Goal: Information Seeking & Learning: Learn about a topic

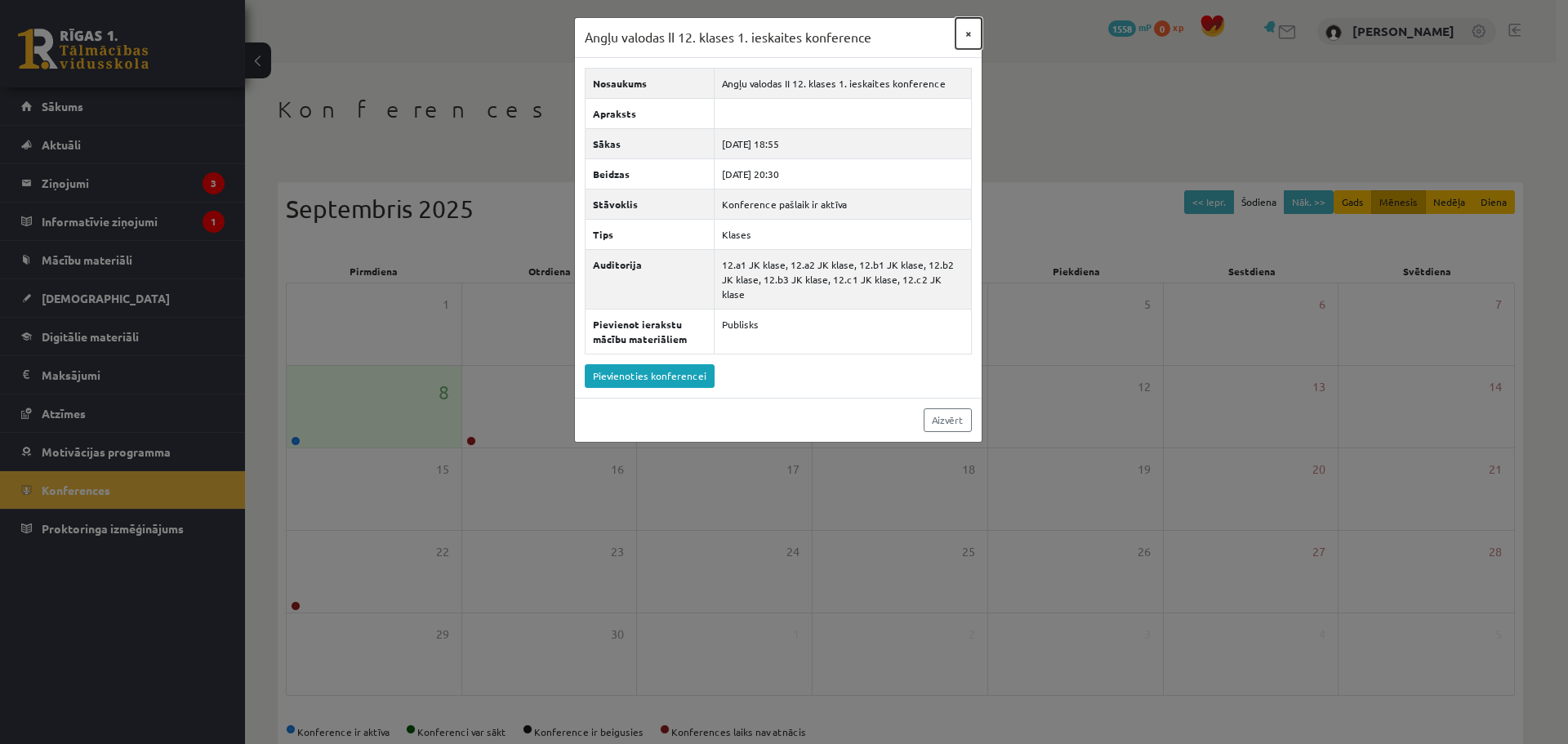
click at [970, 26] on button "×" at bounding box center [968, 33] width 26 height 31
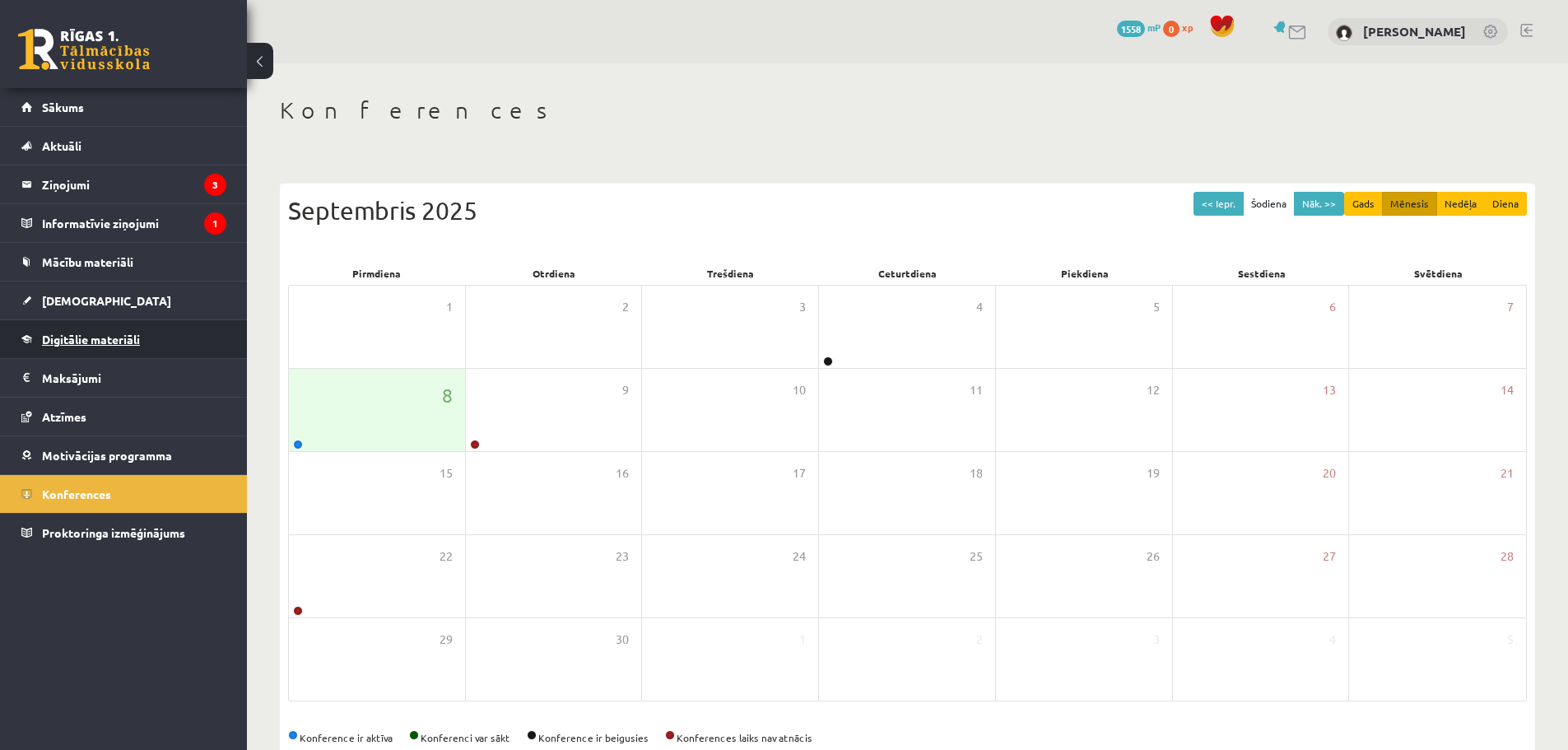
click at [183, 343] on link "Digitālie materiāli" at bounding box center [124, 339] width 205 height 37
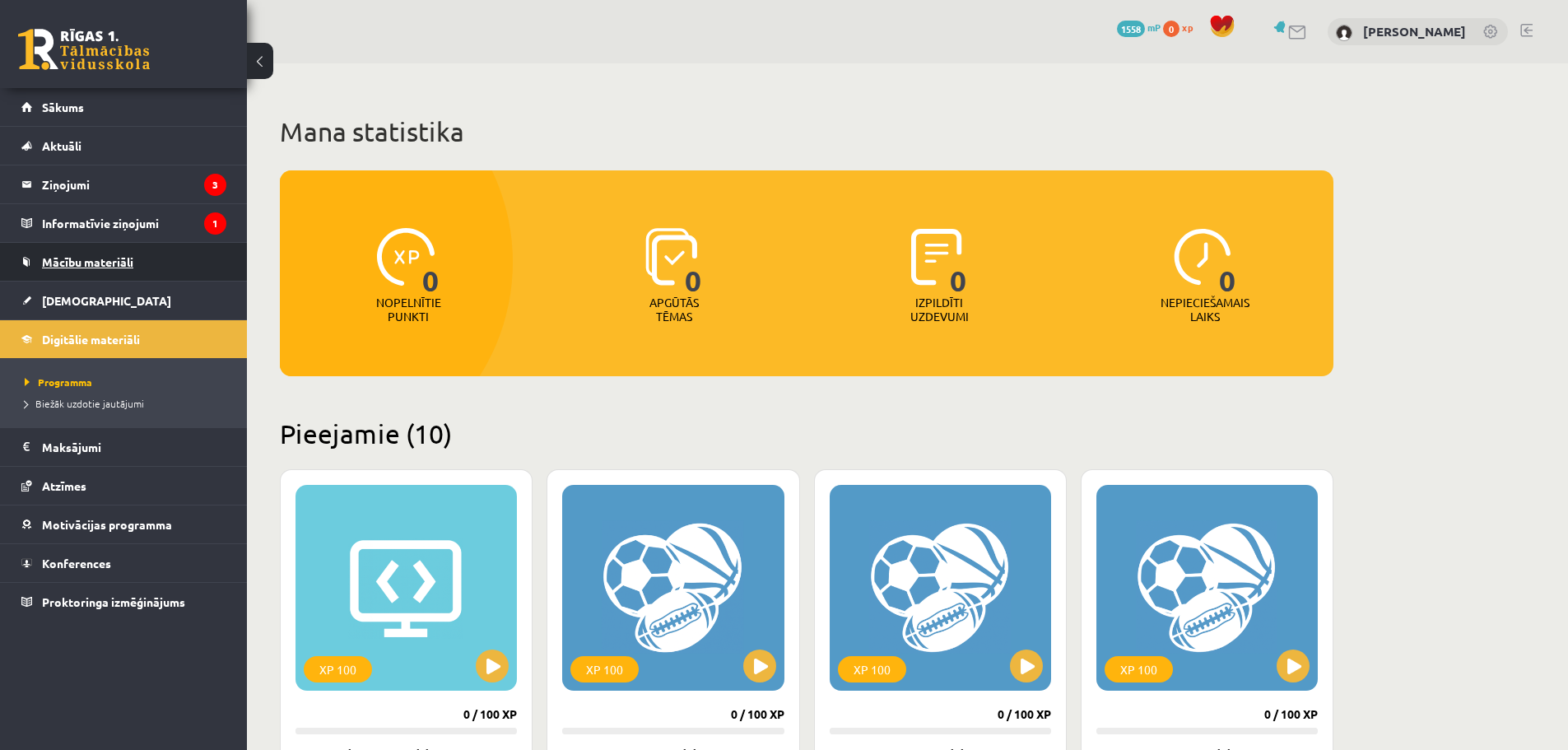
click at [146, 257] on link "Mācību materiāli" at bounding box center [124, 261] width 205 height 37
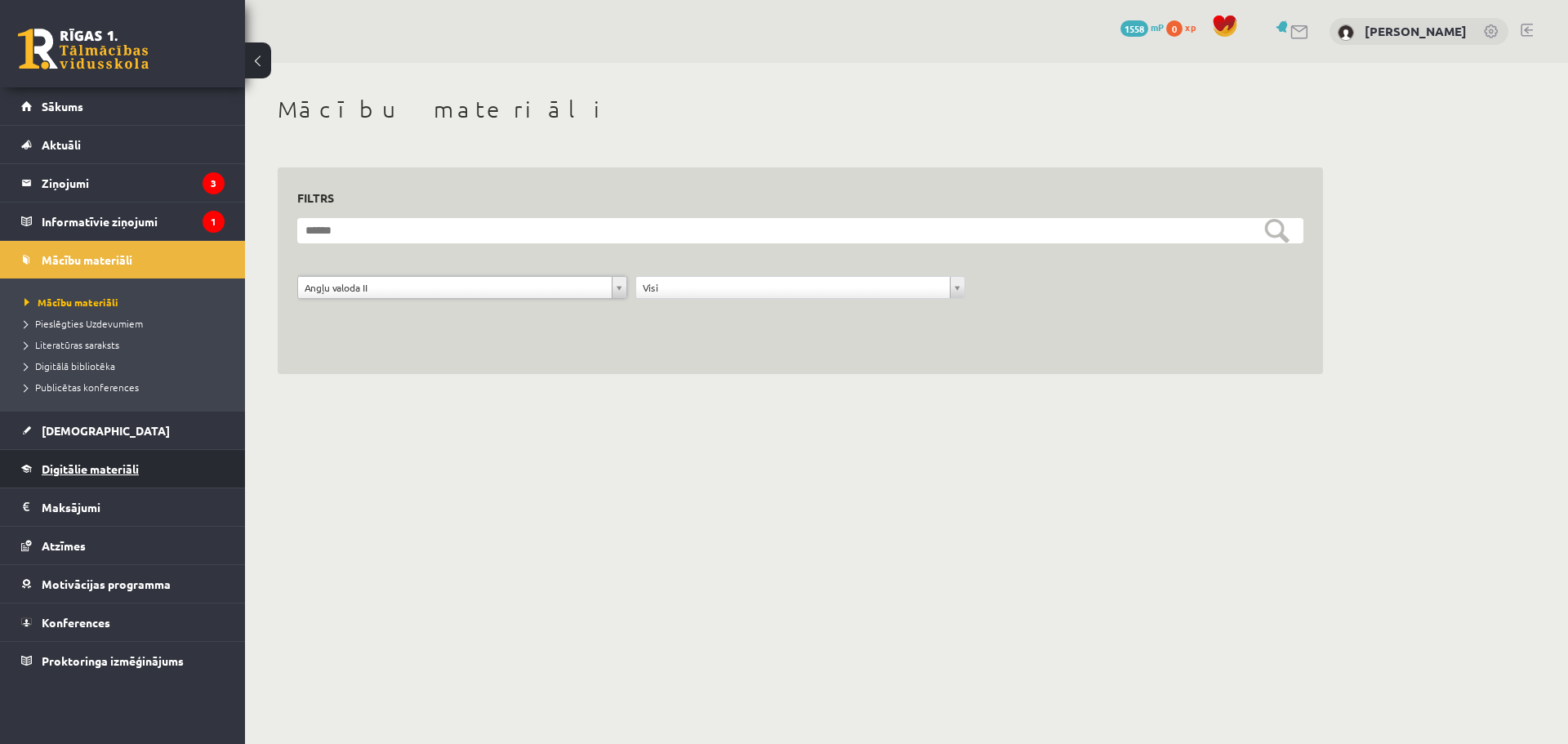
click at [192, 463] on link "Digitālie materiāli" at bounding box center [123, 468] width 204 height 37
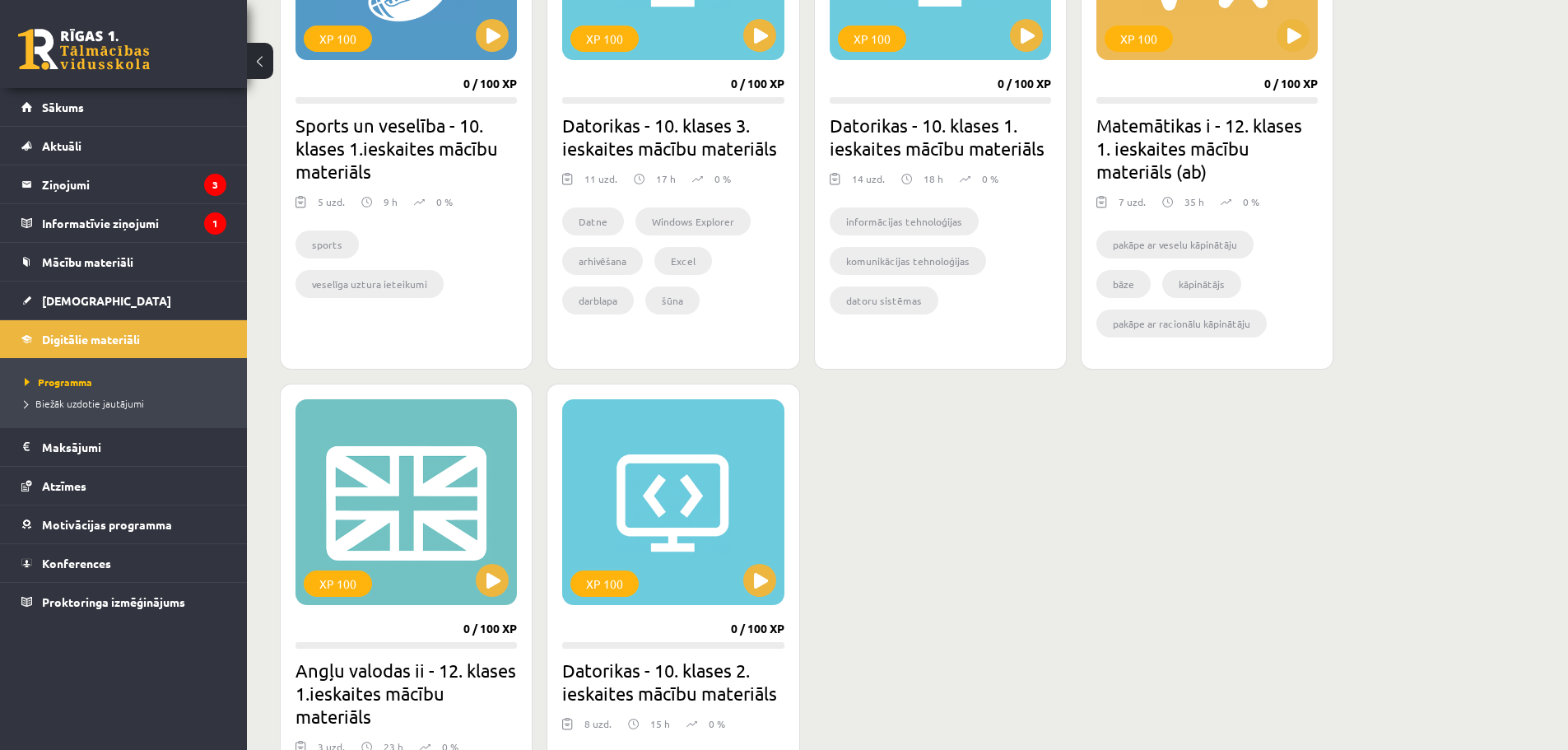
scroll to position [1443, 0]
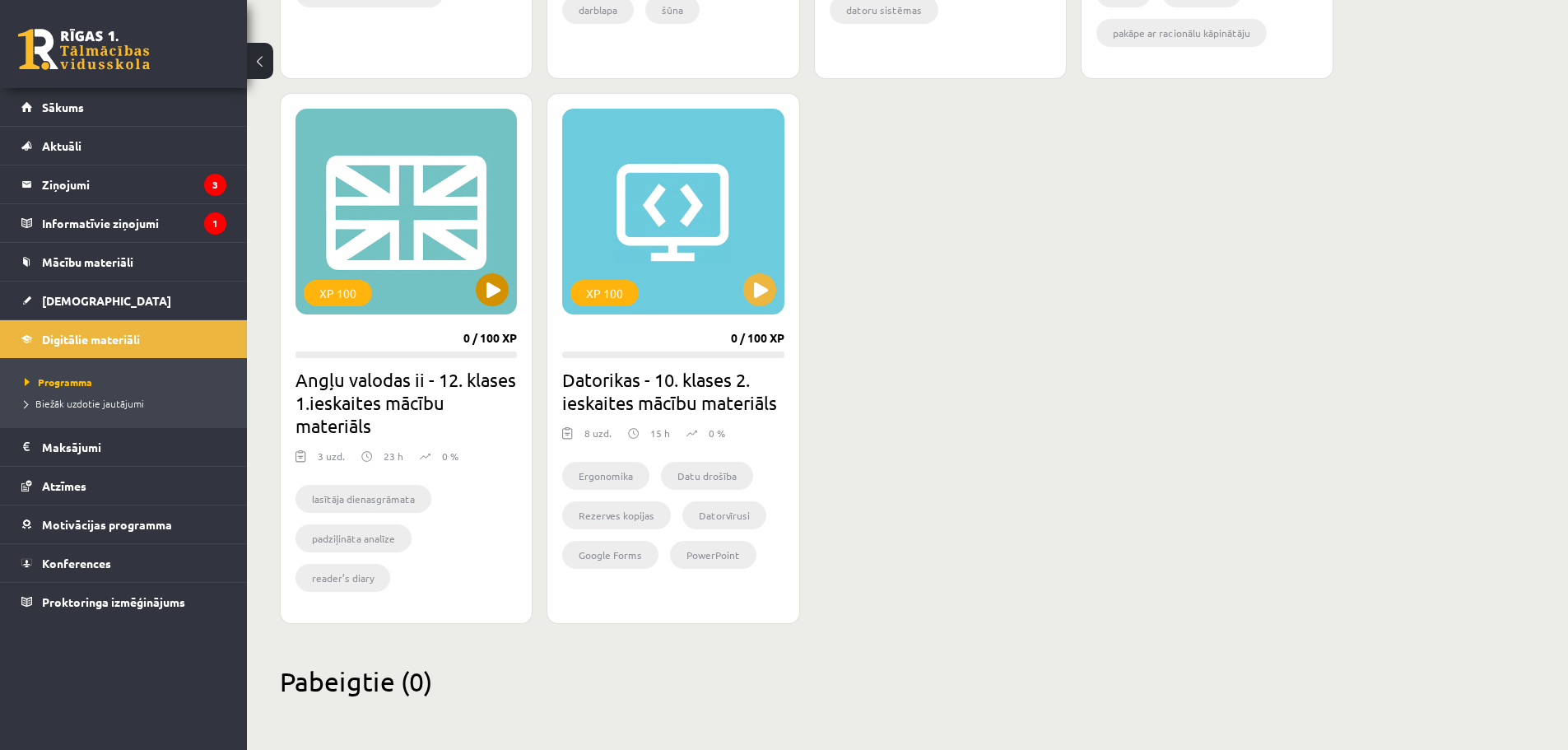
click at [453, 271] on div "XP 100" at bounding box center [407, 212] width 221 height 206
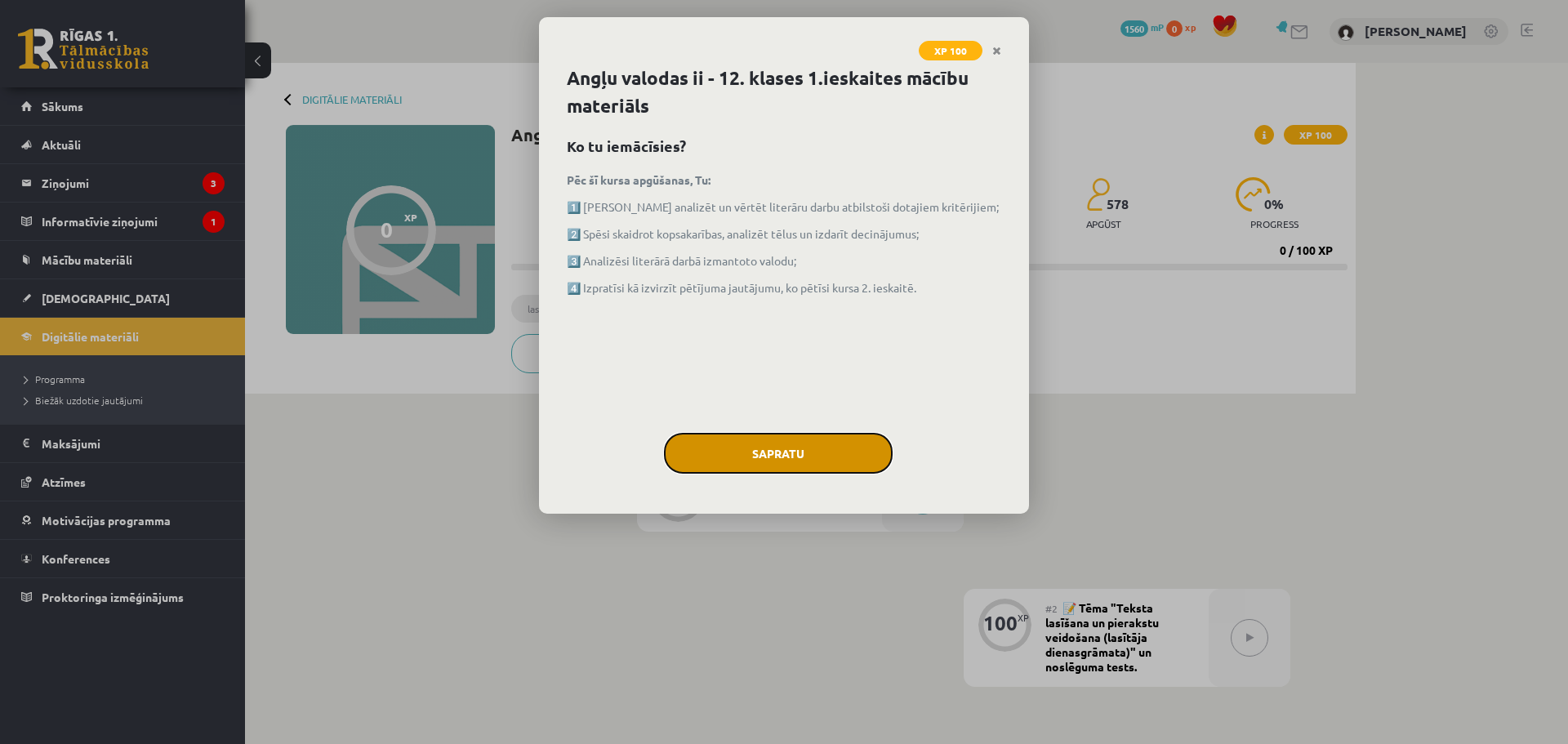
click at [771, 437] on button "Sapratu" at bounding box center [779, 453] width 229 height 41
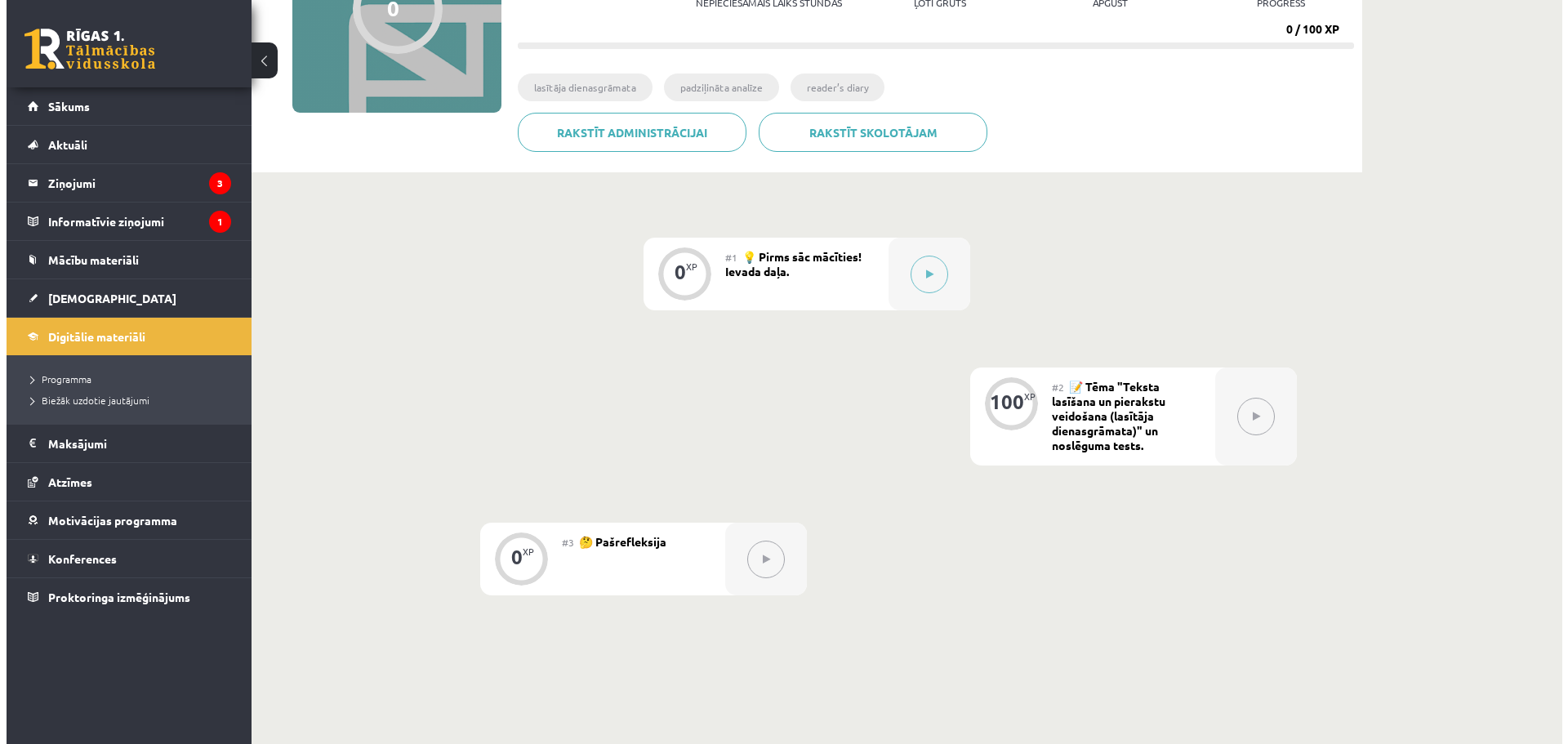
scroll to position [245, 0]
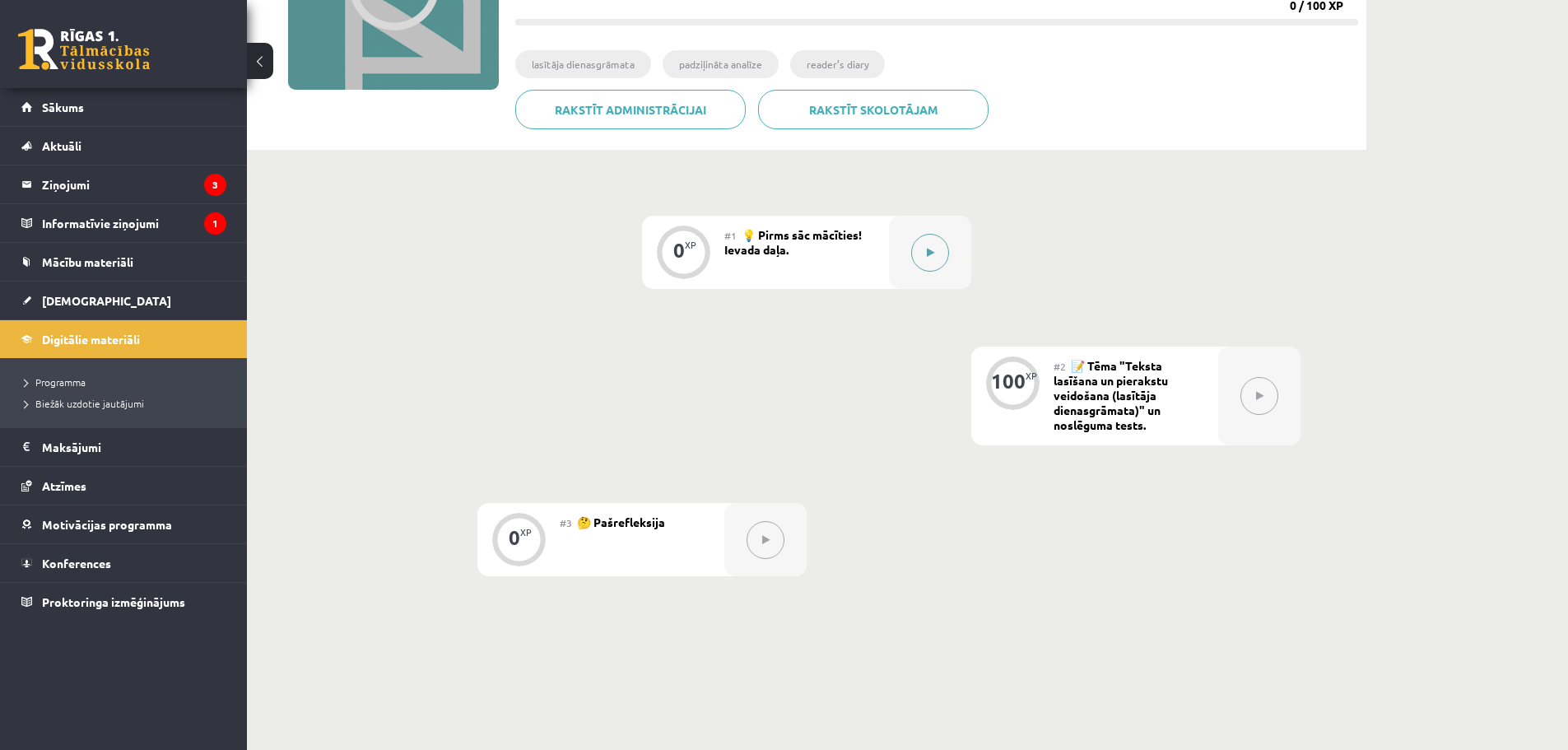
click at [945, 255] on button at bounding box center [930, 253] width 37 height 37
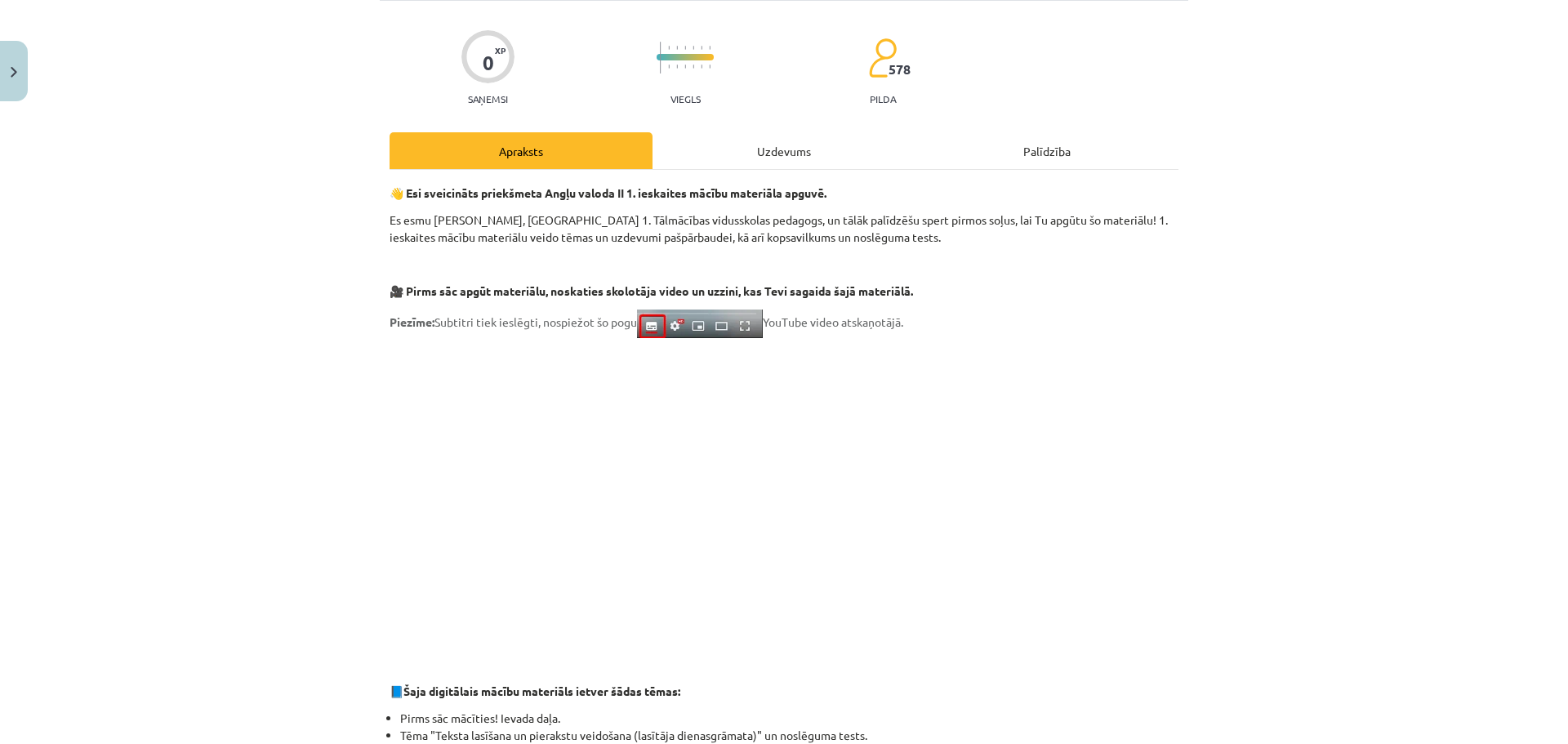
scroll to position [0, 0]
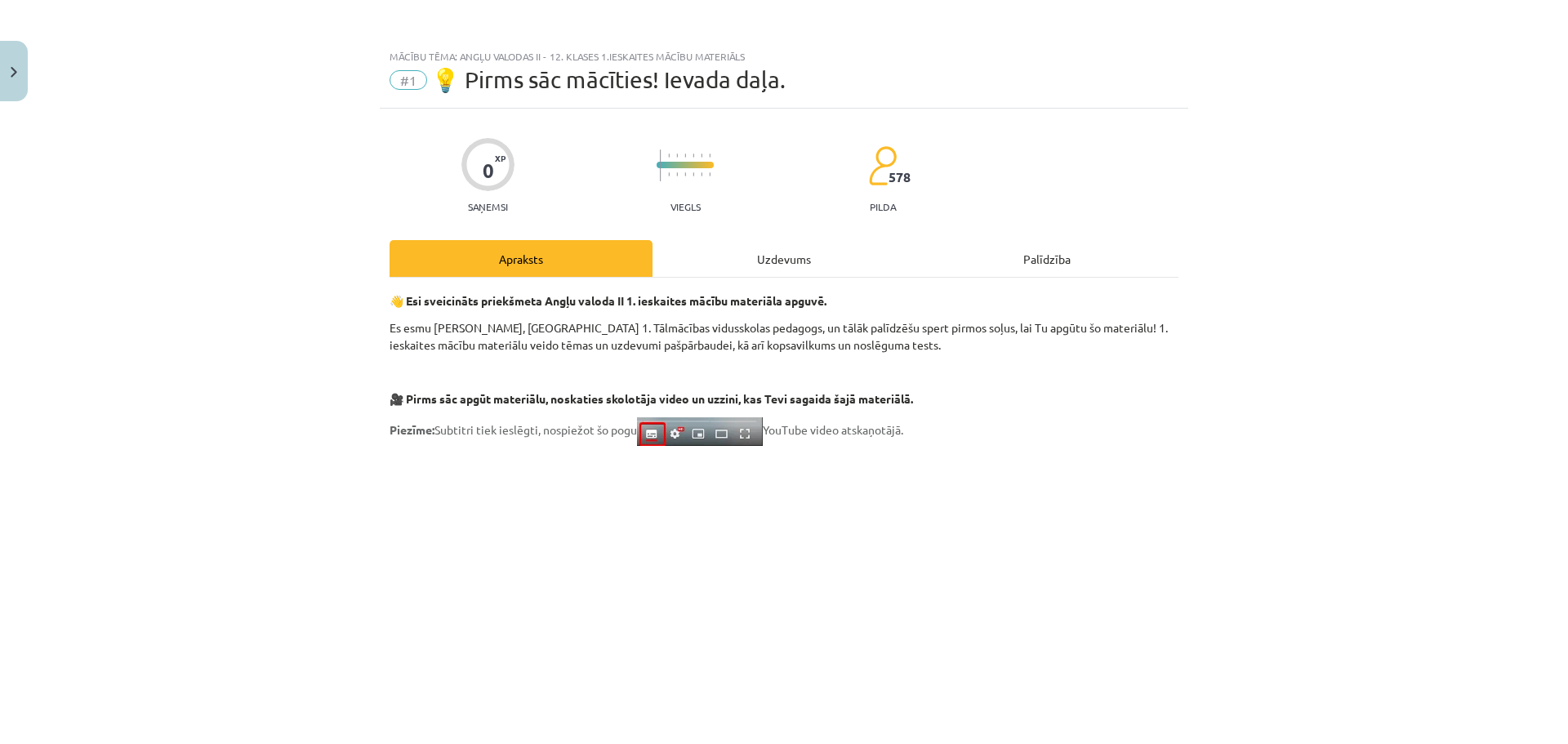
click at [766, 259] on div "Uzdevums" at bounding box center [784, 258] width 263 height 37
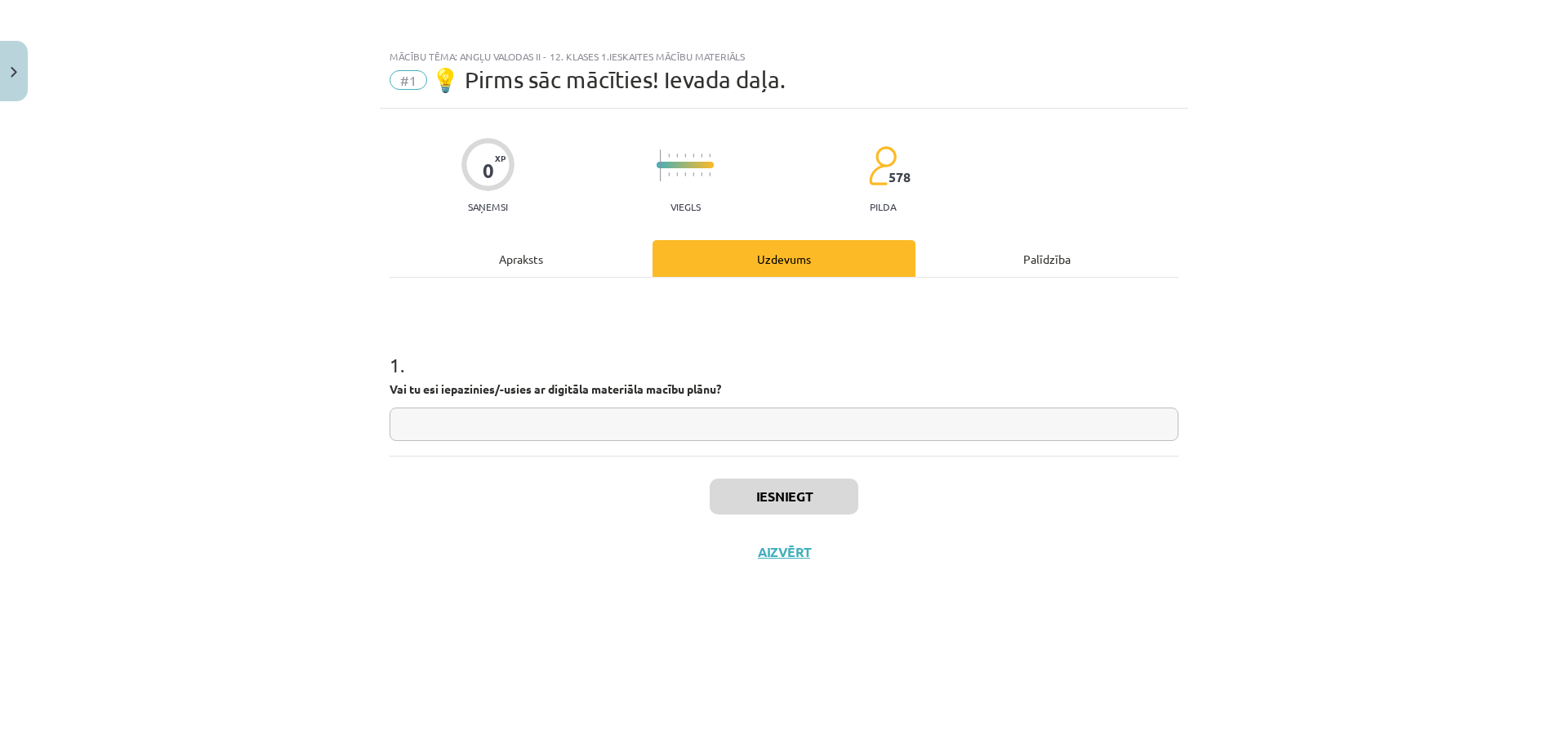
click at [715, 422] on input "text" at bounding box center [784, 424] width 789 height 33
type input "*"
click at [766, 491] on button "Iesniegt" at bounding box center [784, 496] width 149 height 36
click at [817, 565] on button "Nākamā nodarbība" at bounding box center [784, 562] width 160 height 37
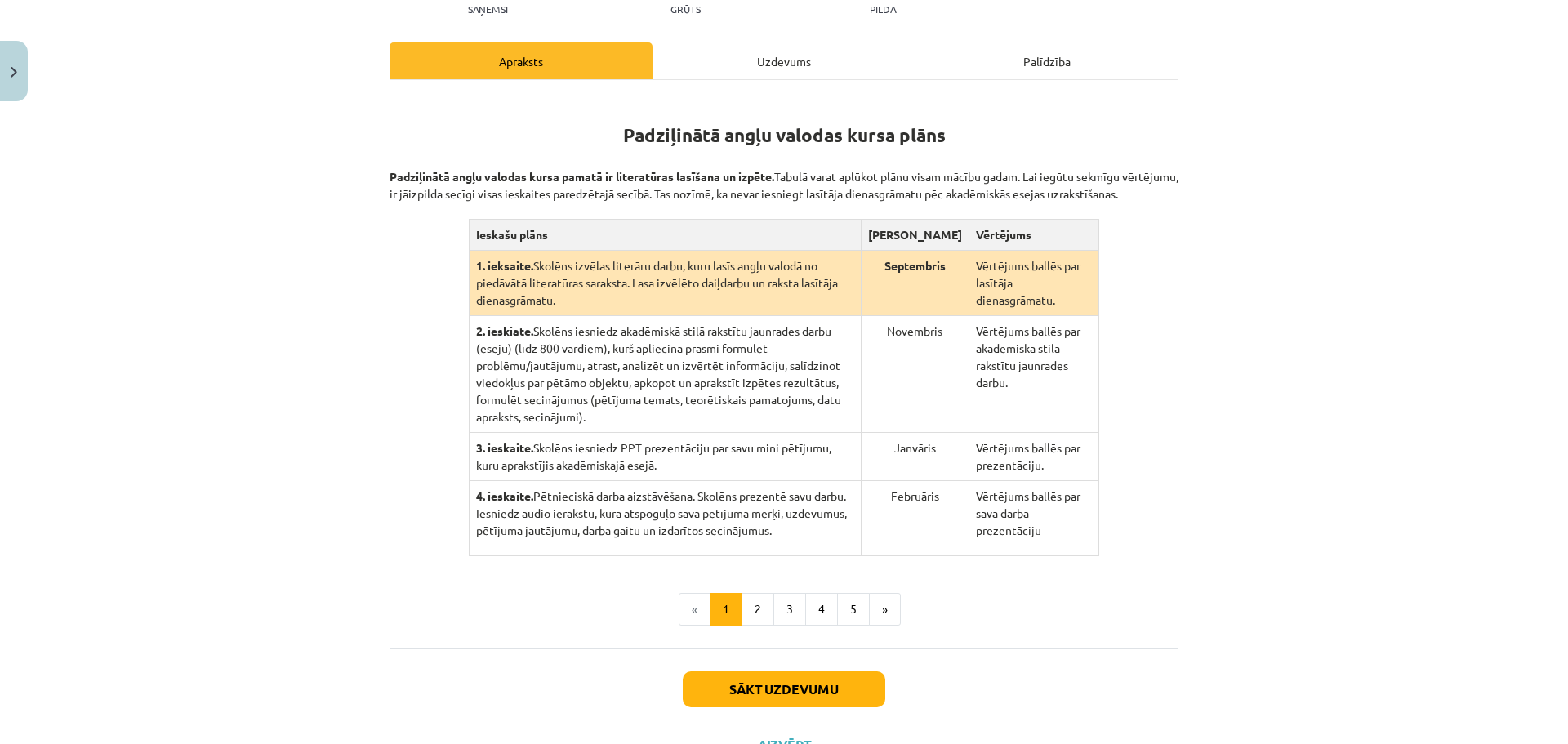
scroll to position [275, 0]
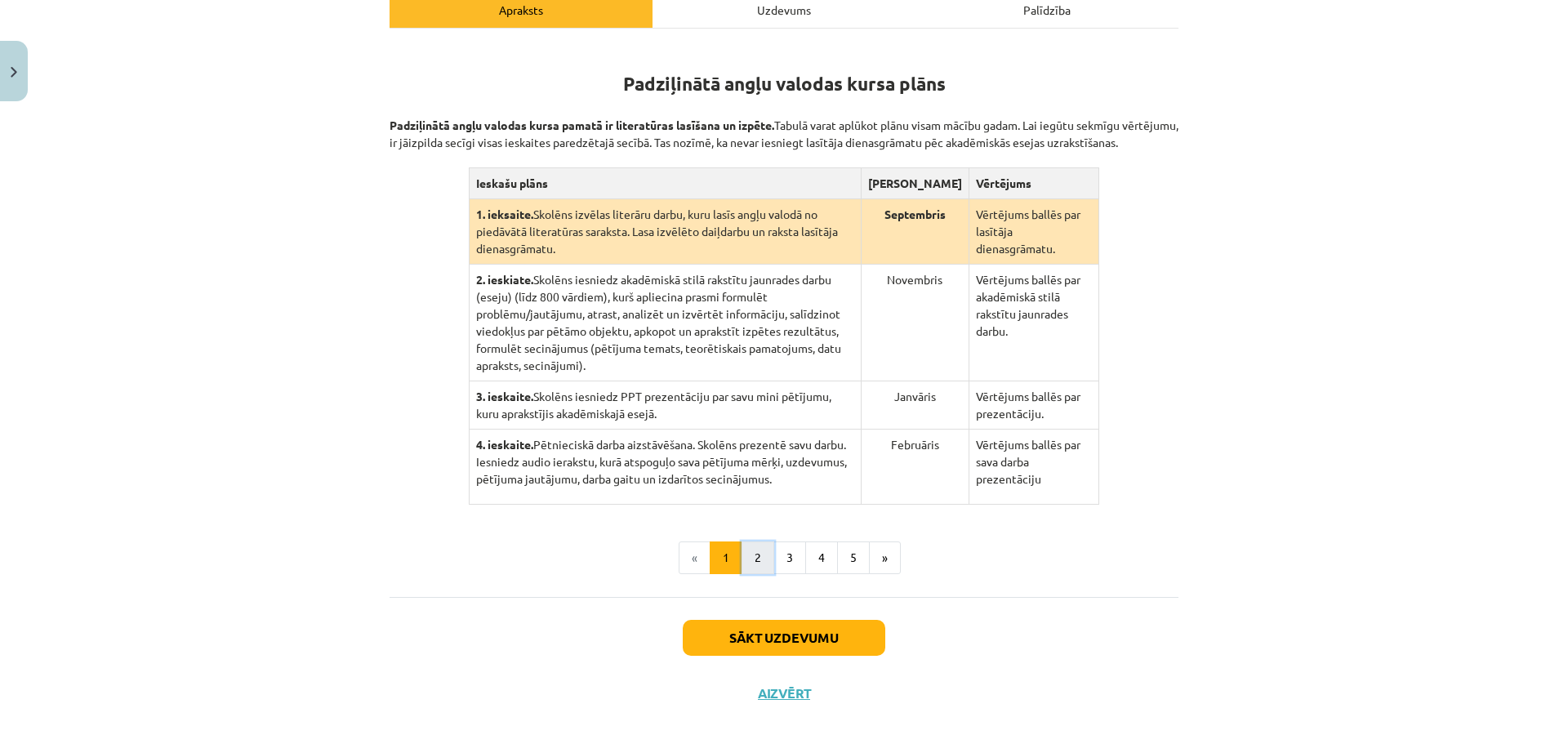
click at [756, 542] on button "2" at bounding box center [758, 557] width 33 height 33
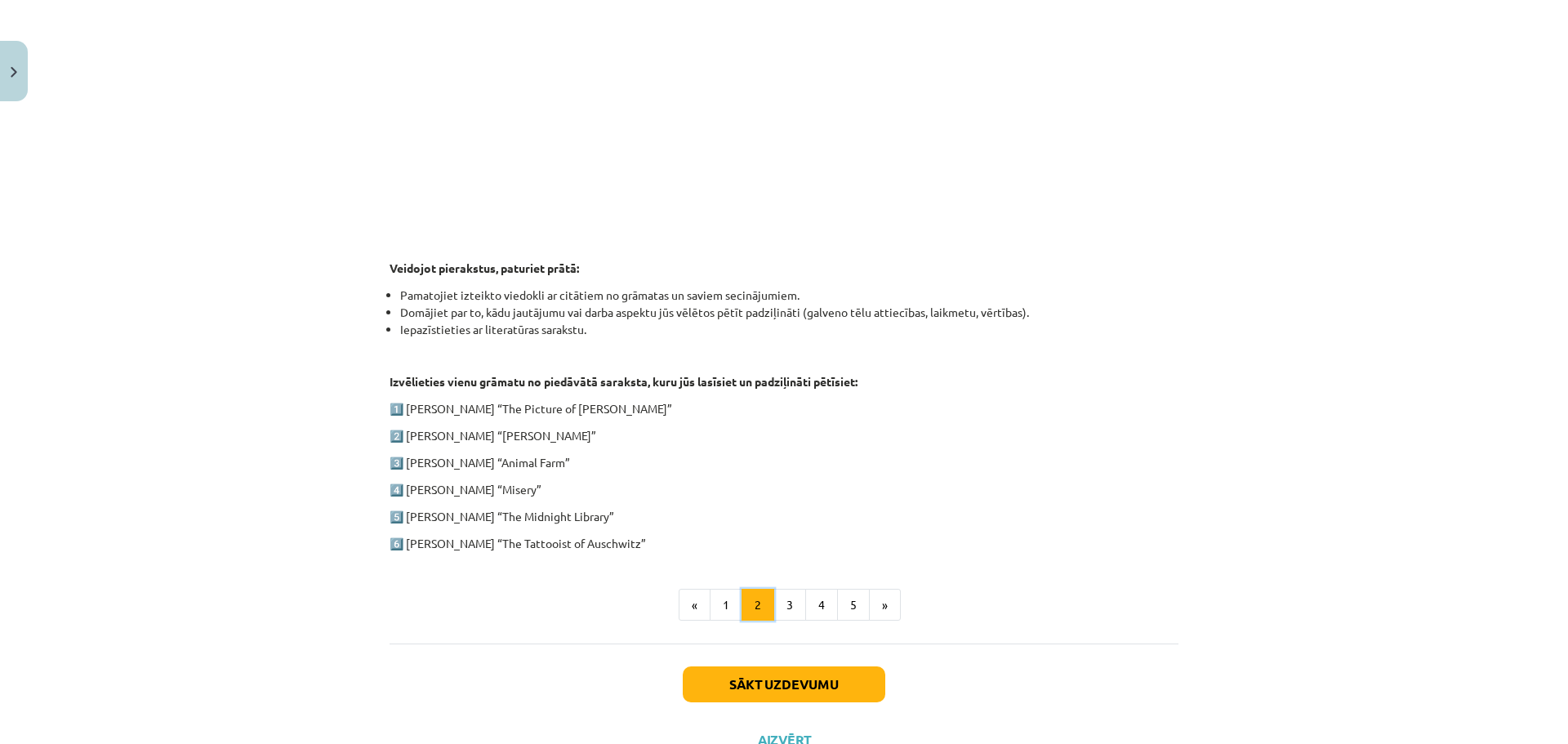
scroll to position [665, 0]
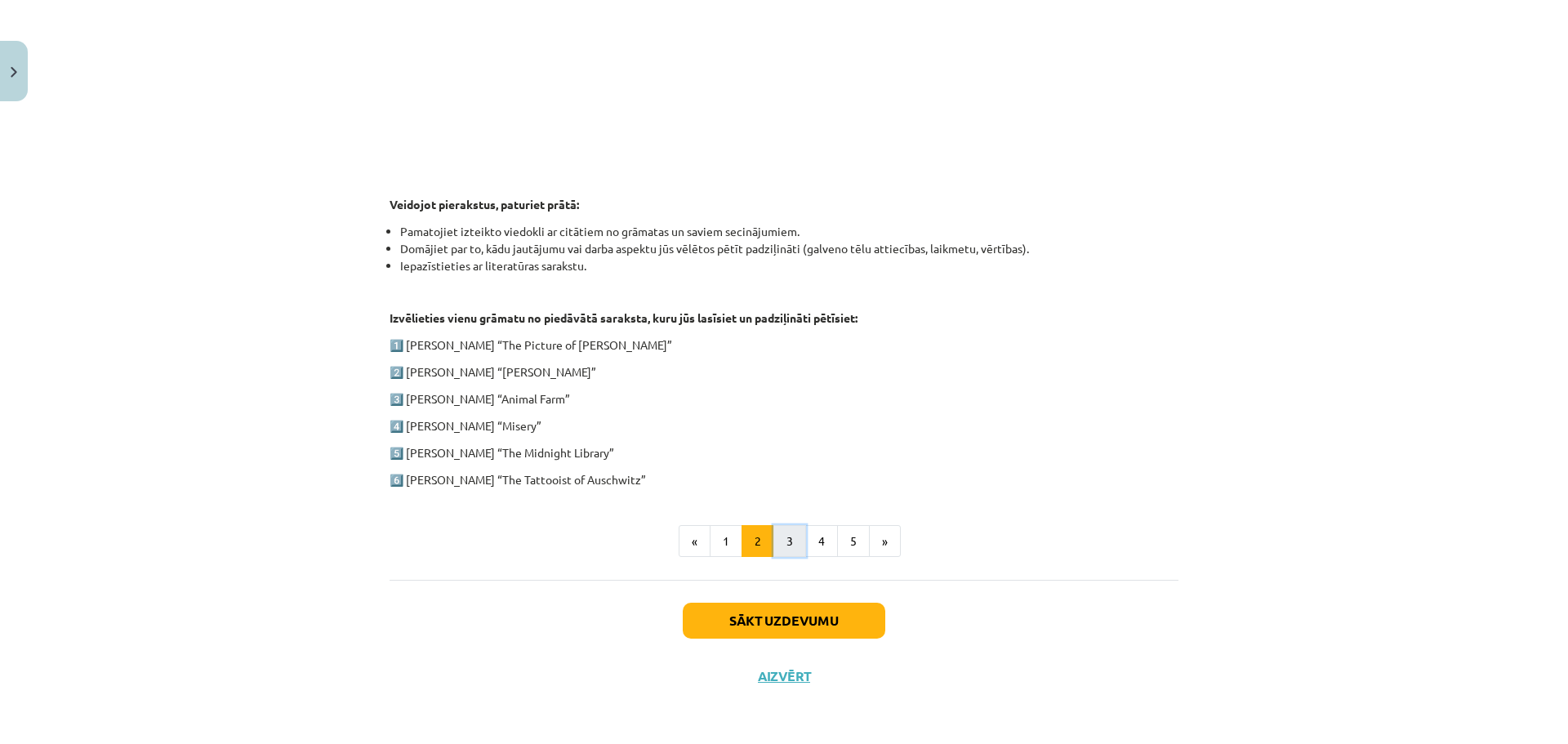
click at [779, 542] on button "3" at bounding box center [789, 541] width 33 height 33
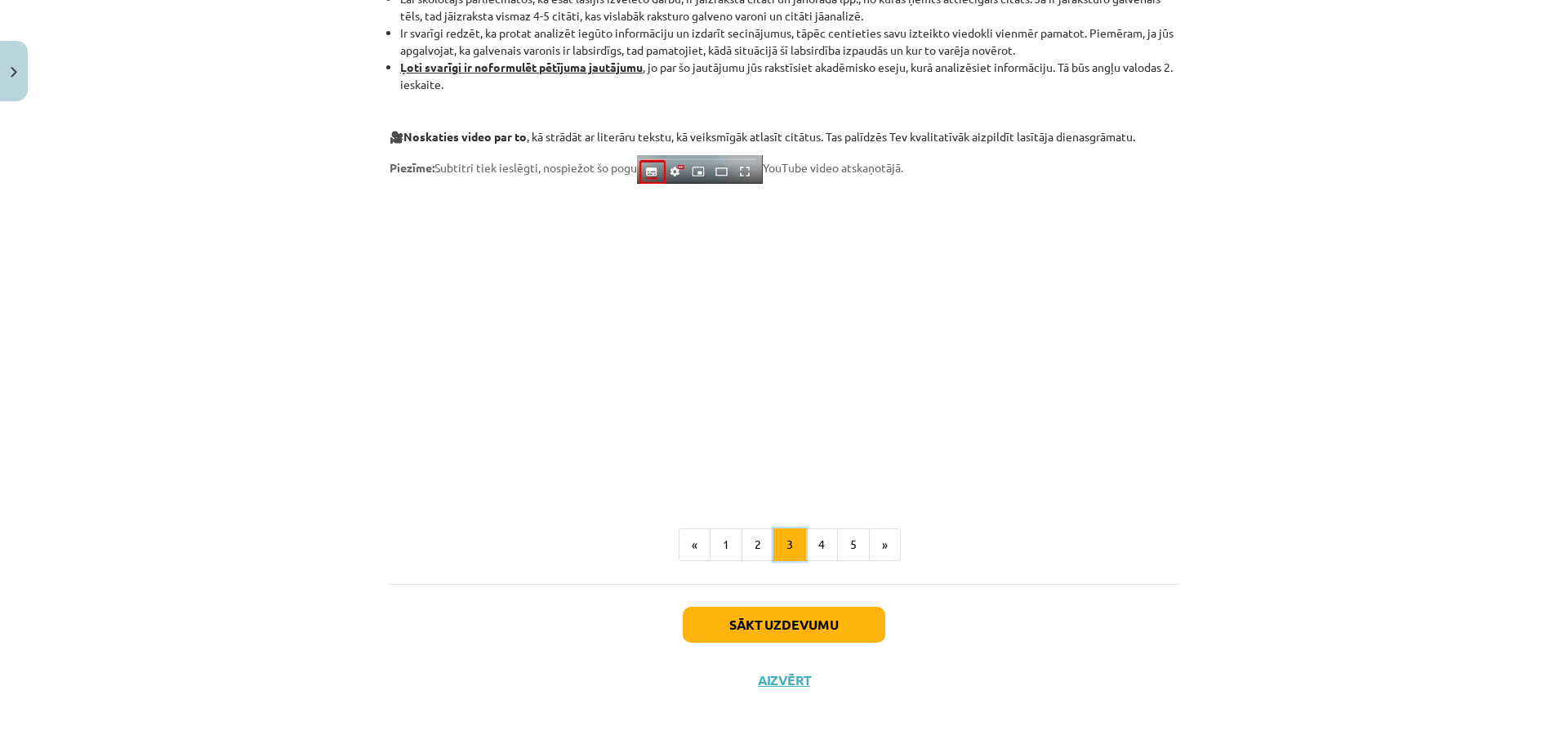
scroll to position [1220, 0]
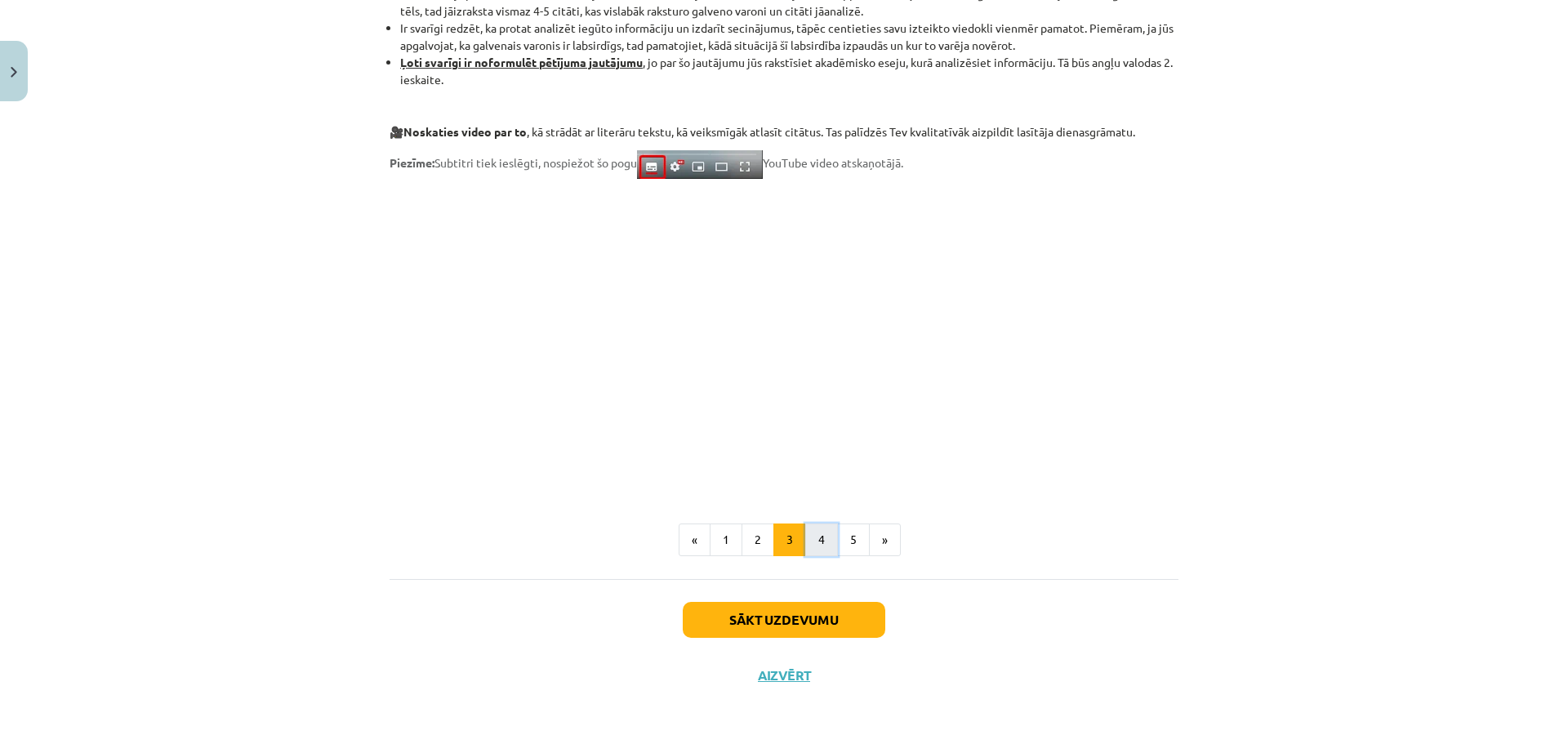
click at [827, 545] on button "4" at bounding box center [822, 539] width 33 height 33
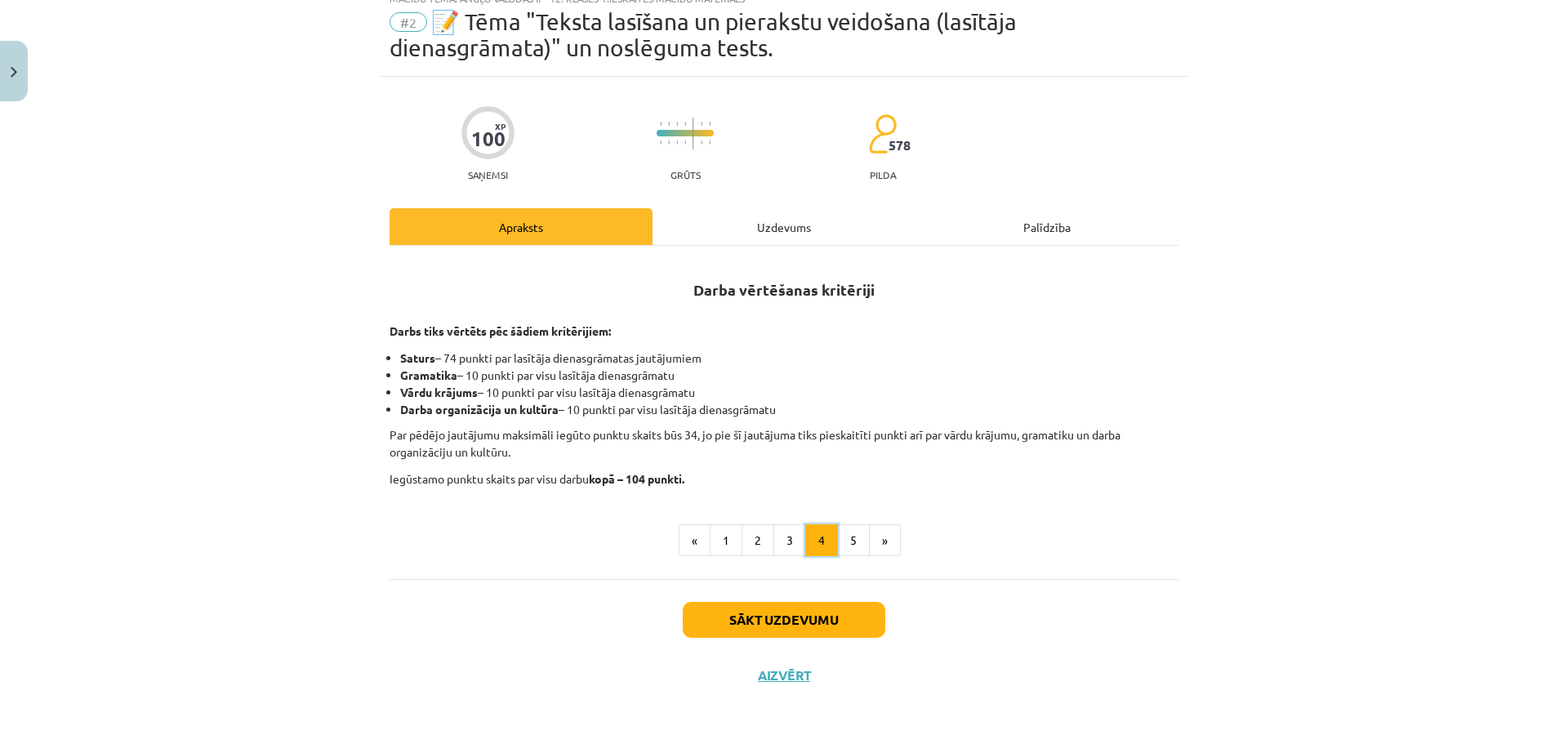
scroll to position [58, 0]
drag, startPoint x: 493, startPoint y: 391, endPoint x: 410, endPoint y: 407, distance: 84.5
click at [410, 407] on strong "Darba organizācija un kultūra" at bounding box center [480, 409] width 159 height 15
drag, startPoint x: 562, startPoint y: 403, endPoint x: 574, endPoint y: 410, distance: 13.9
click at [574, 410] on li "Darba organizācija un kultūra – 10 punkti par visu lasītāja dienasgrāmatu" at bounding box center [790, 410] width 779 height 17
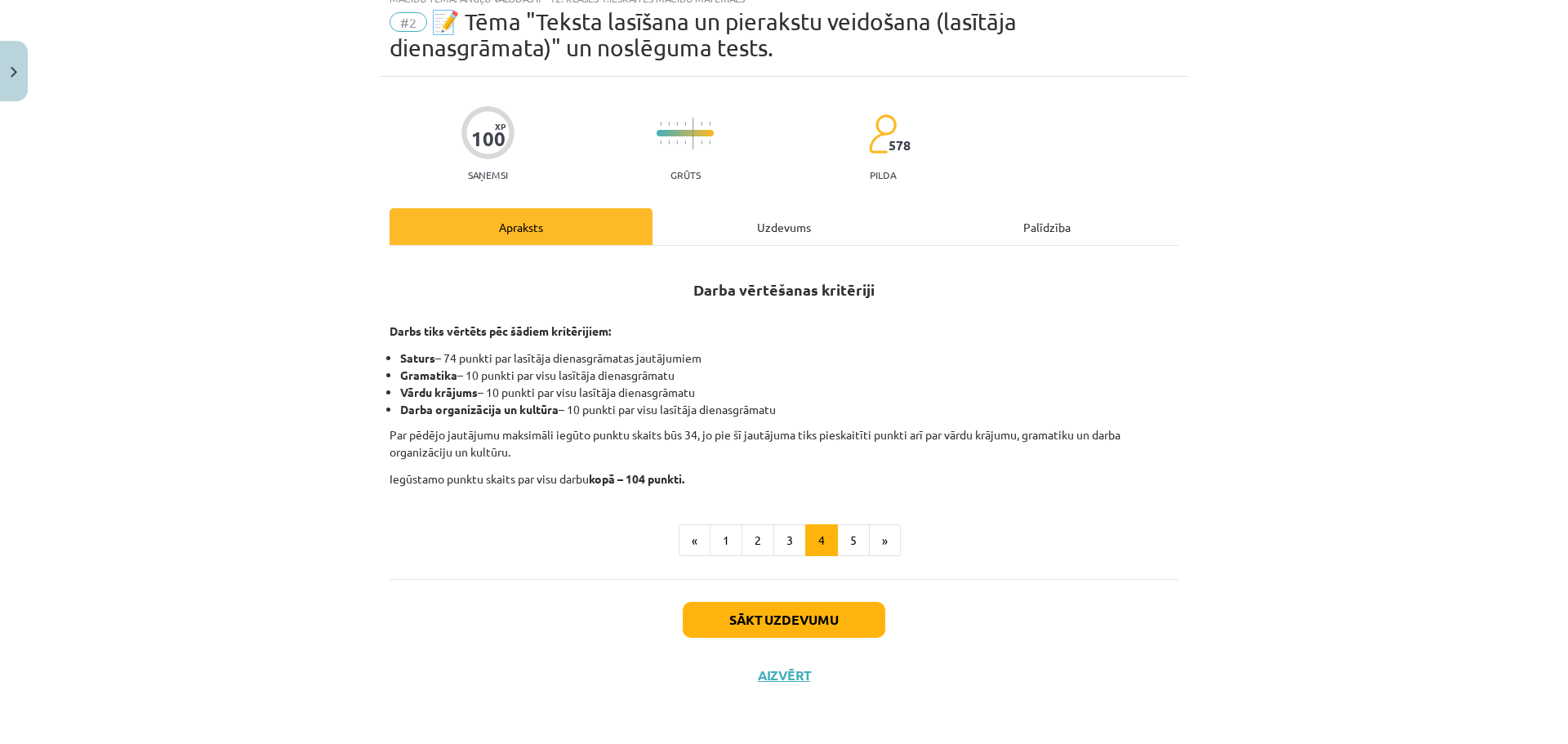
click at [577, 411] on li "Darba organizācija un kultūra – 10 punkti par visu lasītāja dienasgrāmatu" at bounding box center [790, 410] width 779 height 17
click at [474, 376] on li "Gramatika – 10 punkti par visu lasītāja dienasgrāmatu" at bounding box center [790, 375] width 779 height 17
click at [489, 378] on li "Gramatika – 10 punkti par visu lasītāja dienasgrāmatu" at bounding box center [790, 375] width 779 height 17
click at [837, 537] on button "5" at bounding box center [853, 540] width 33 height 33
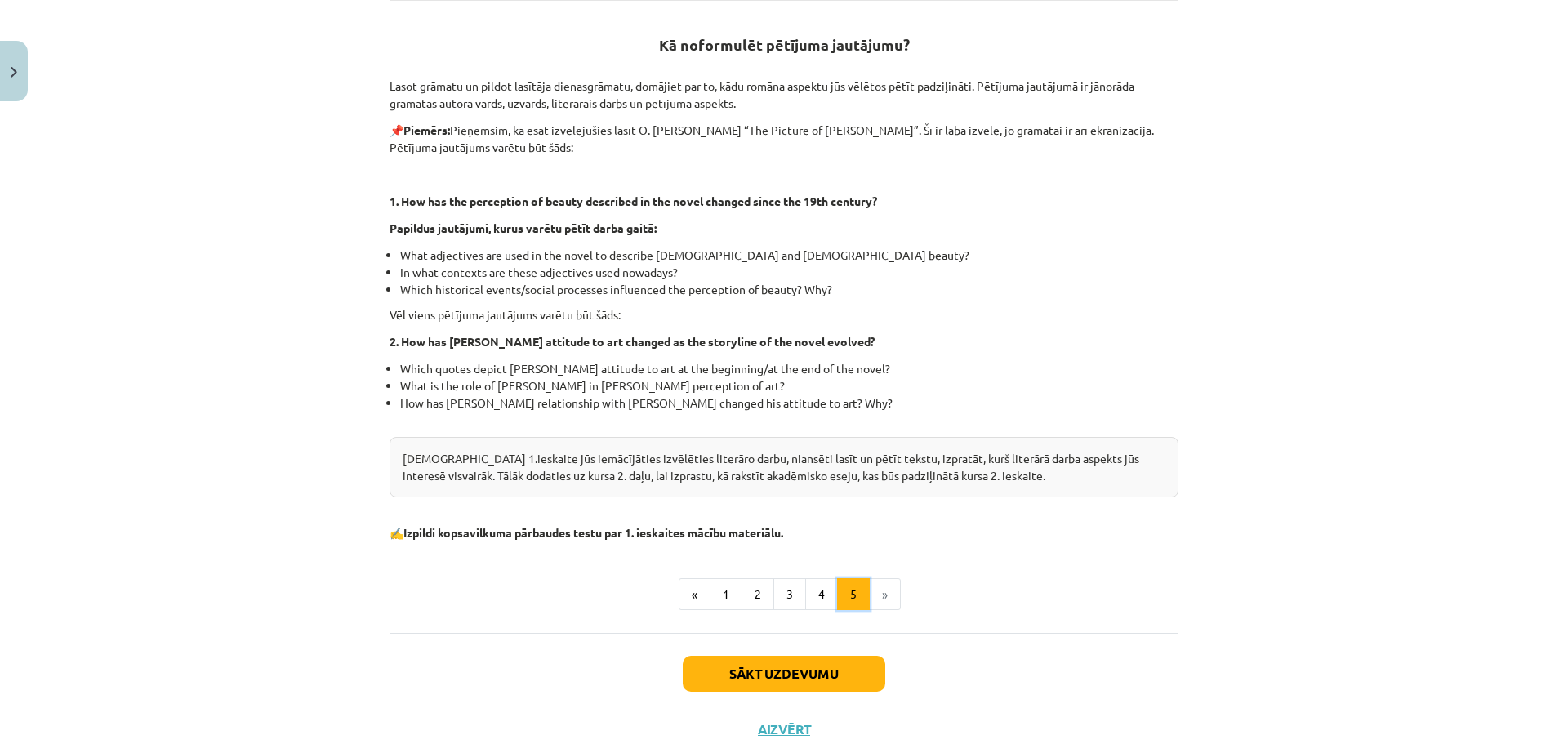
scroll to position [0, 0]
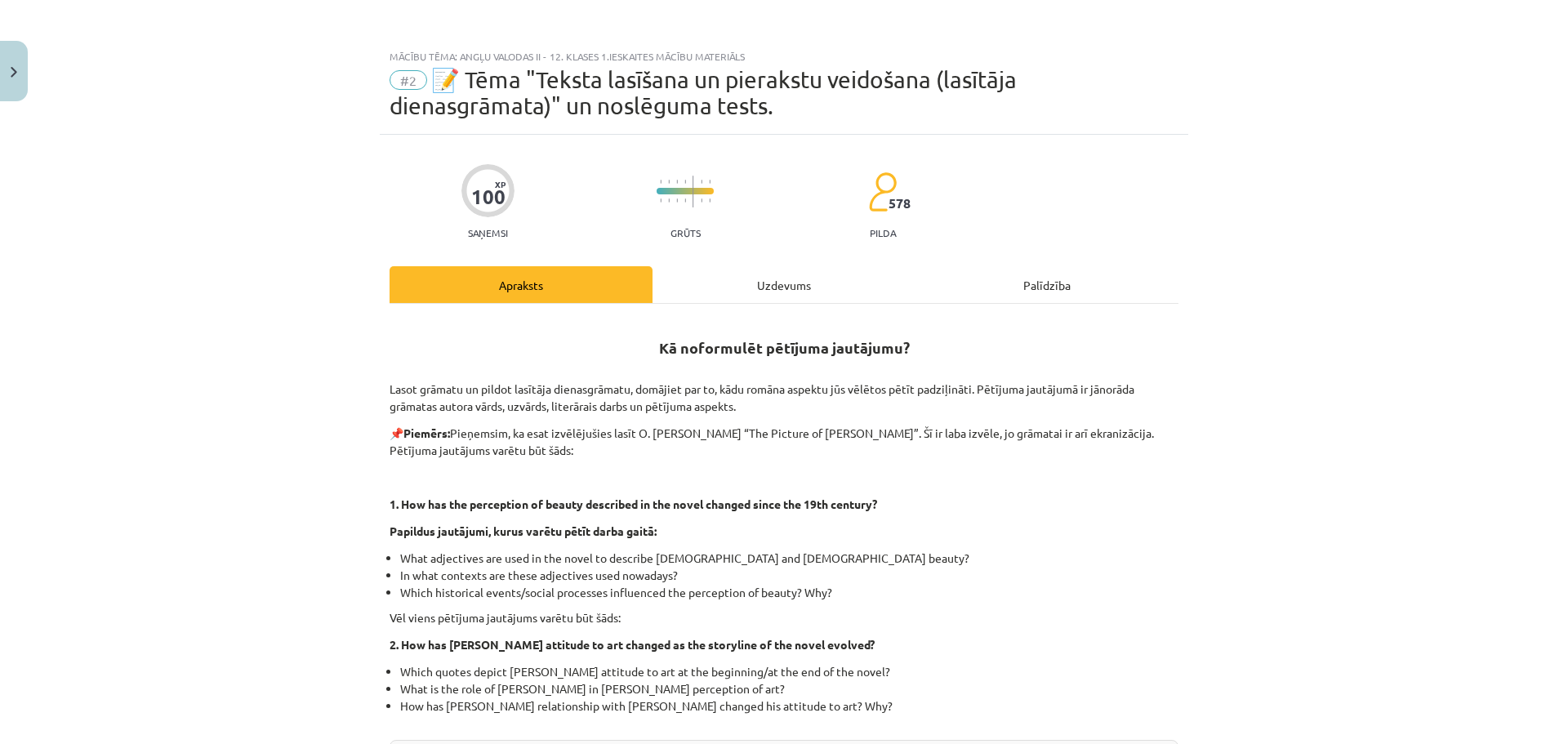
click at [776, 285] on div "Uzdevums" at bounding box center [784, 285] width 263 height 37
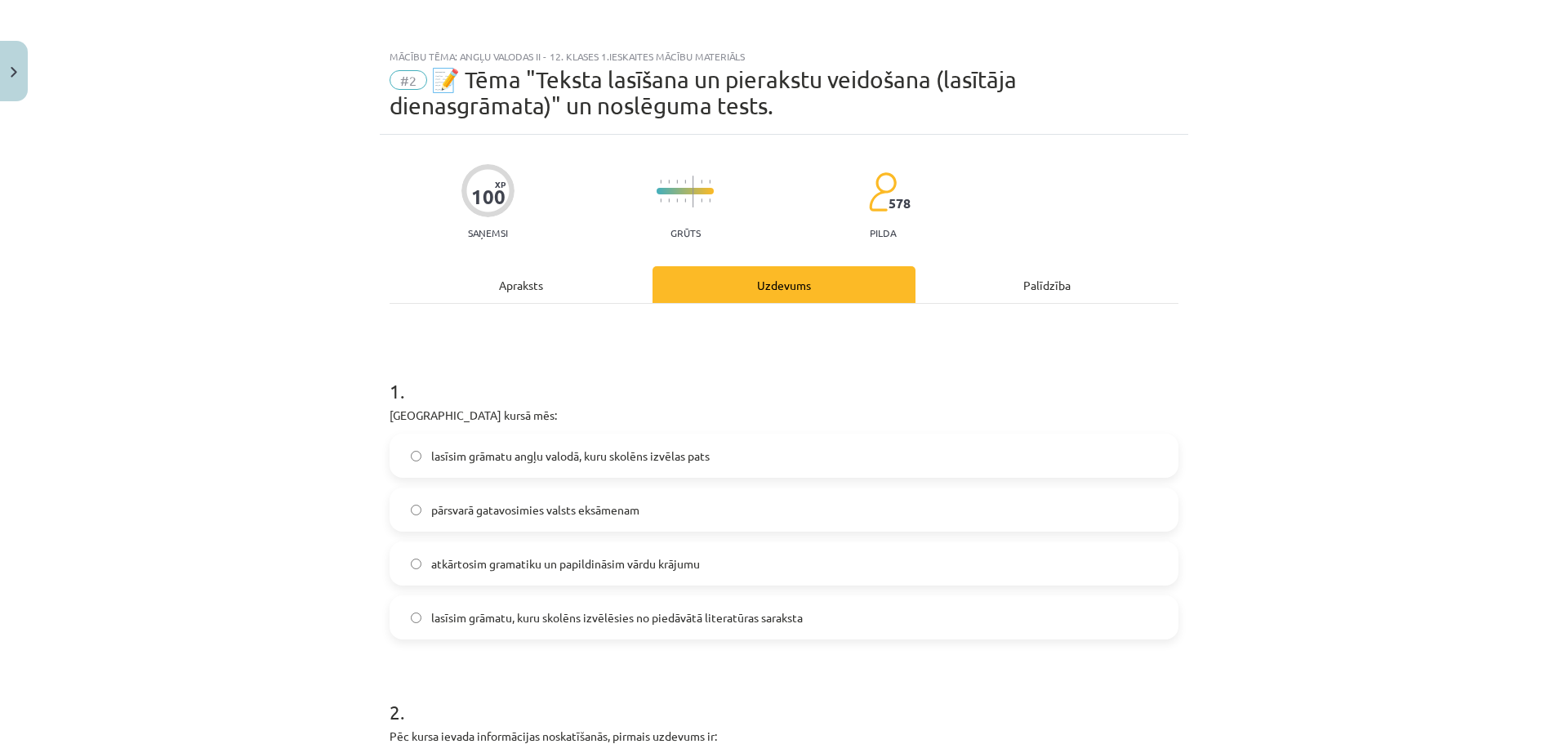
click at [519, 294] on div "Apraksts" at bounding box center [520, 285] width 263 height 37
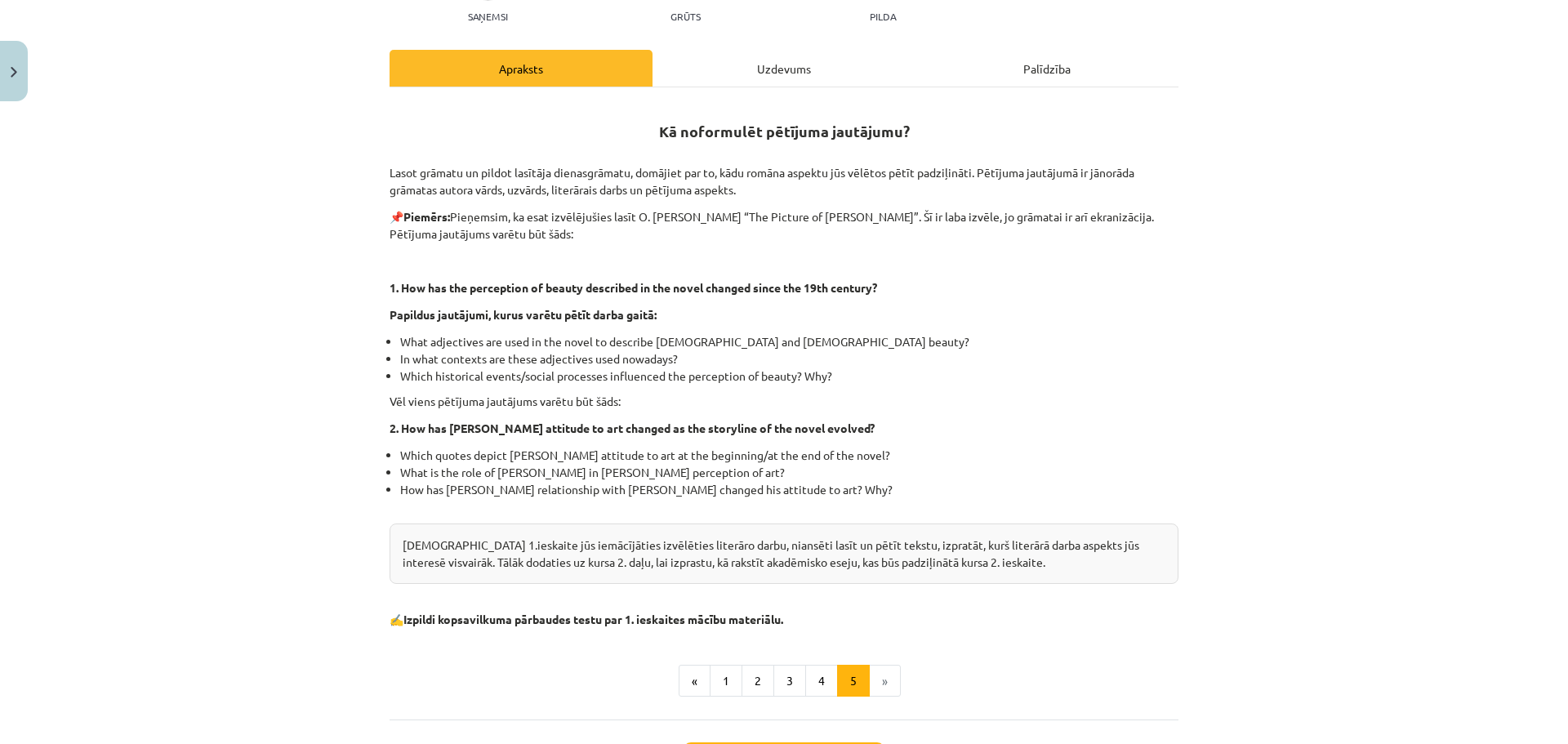
scroll to position [357, 0]
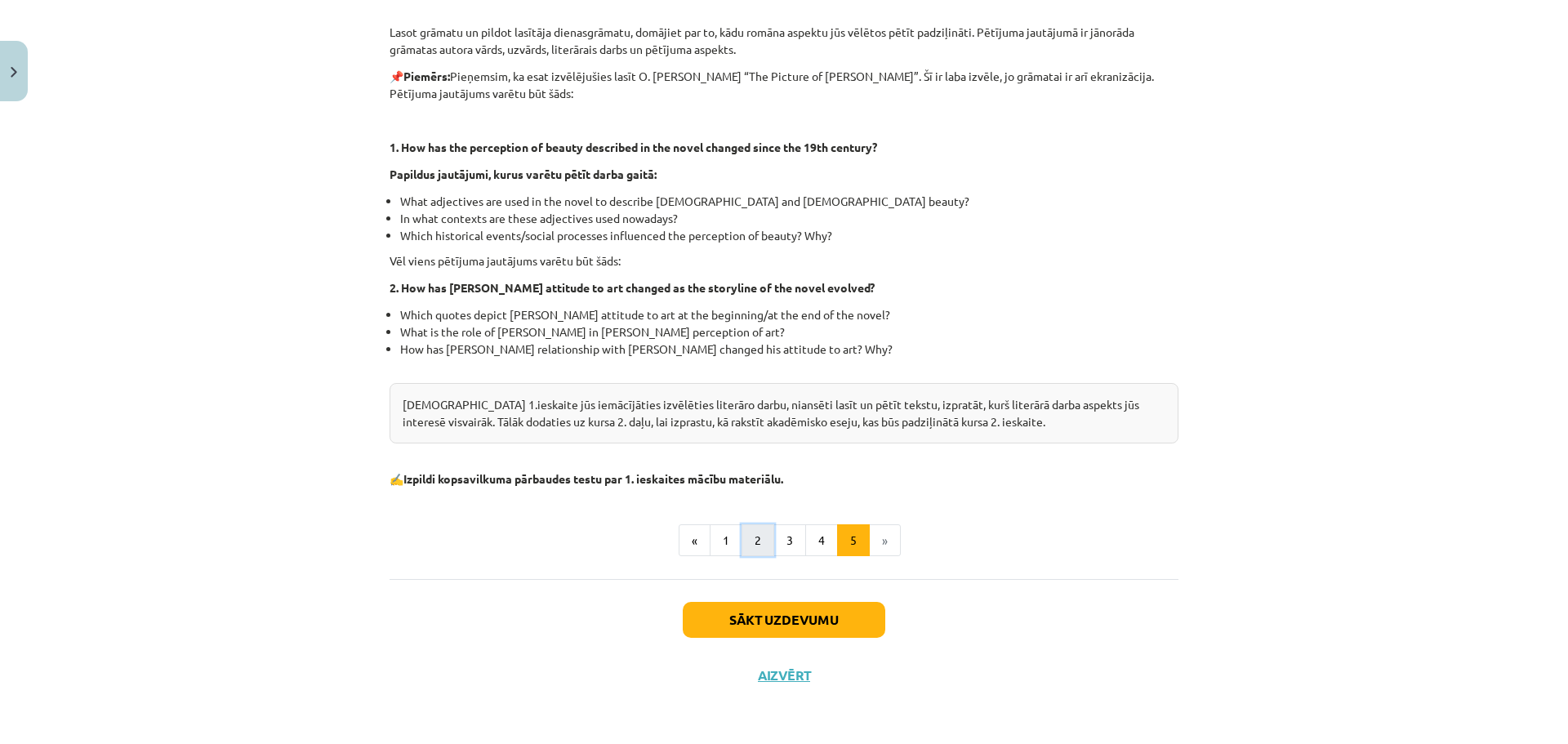
click at [750, 542] on button "2" at bounding box center [758, 540] width 33 height 33
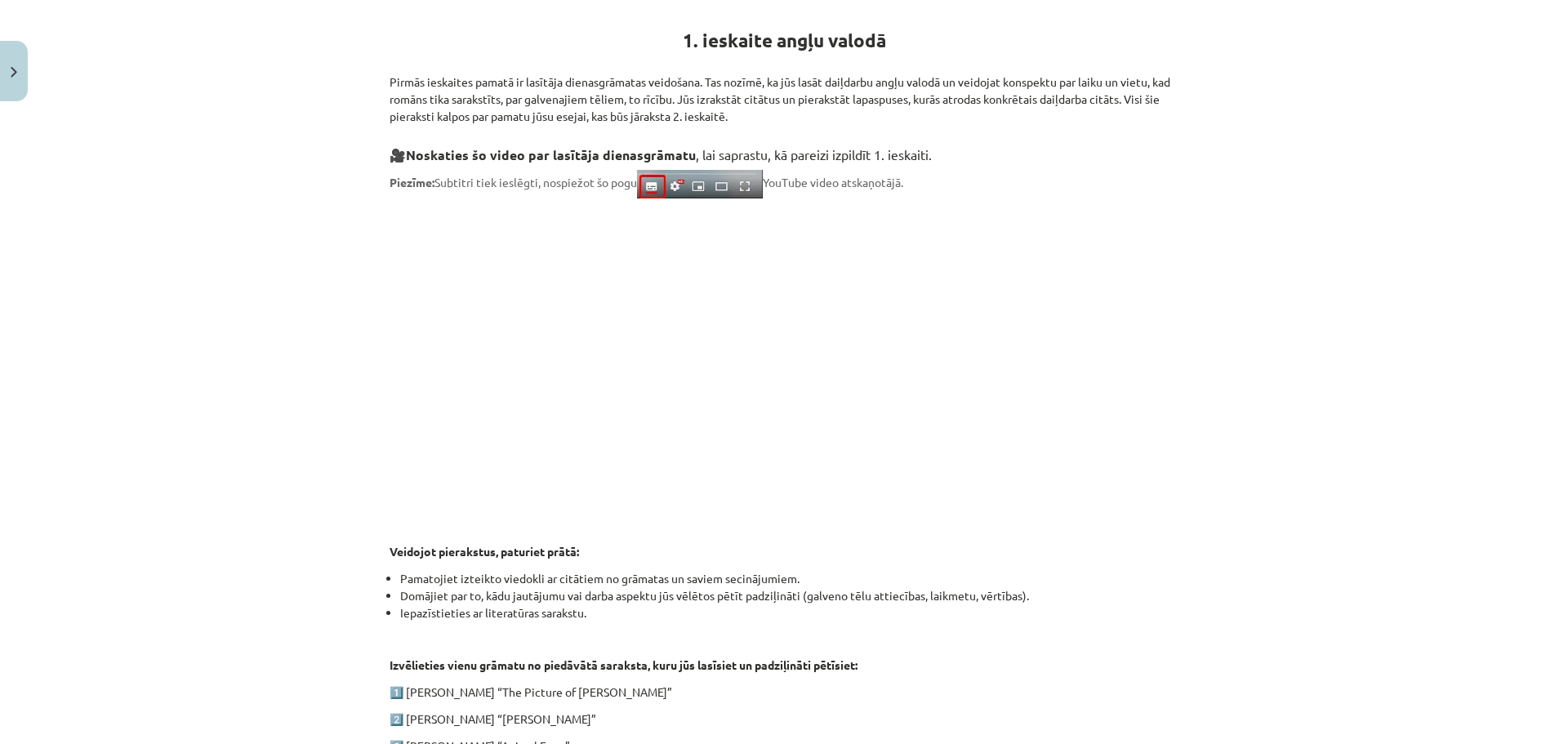
scroll to position [665, 0]
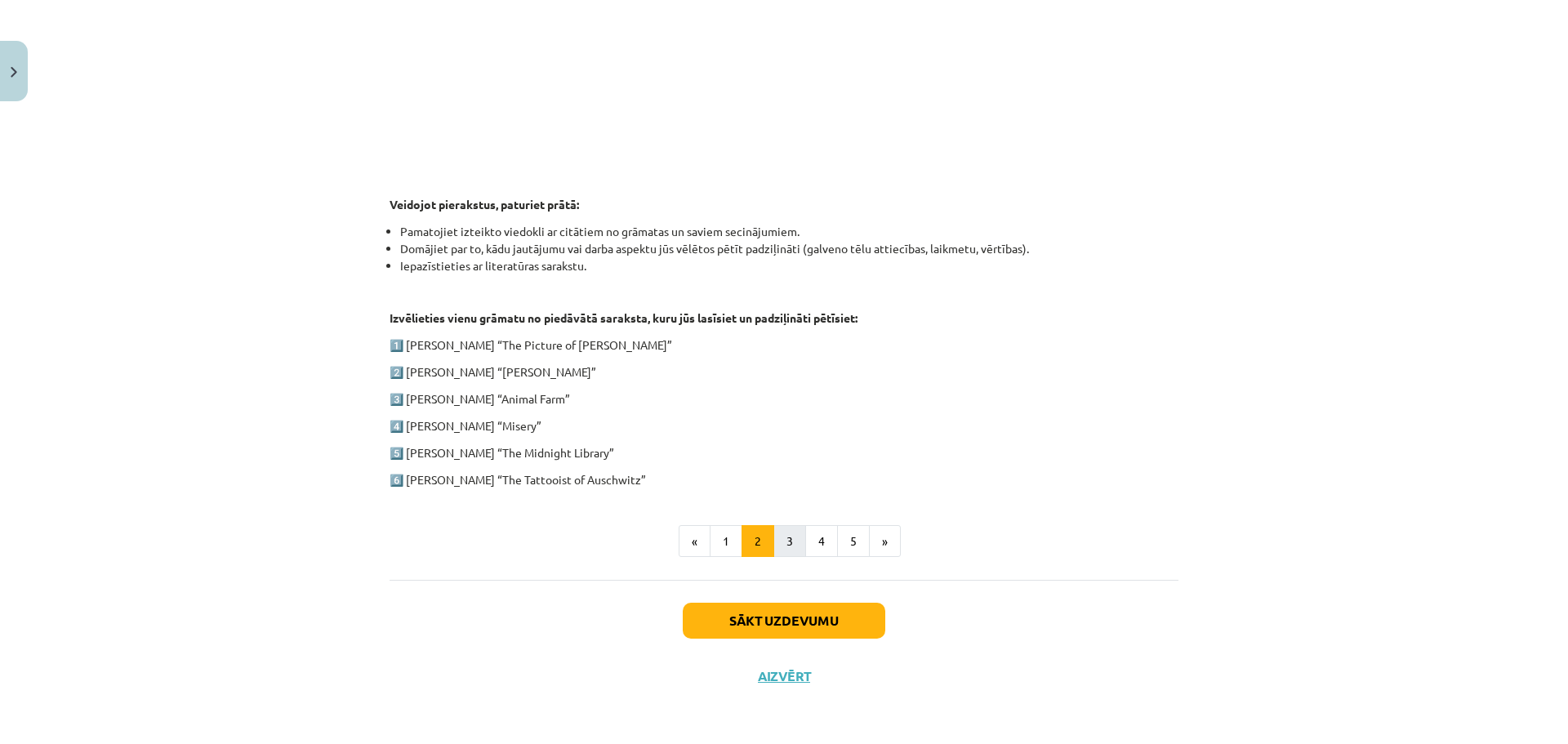
click at [782, 554] on div "1. ieskaite angļu valodā Pirmās ieskaites pamatā ir lasītāja dienasgrāmatas vei…" at bounding box center [784, 109] width 789 height 941
click at [782, 553] on button "3" at bounding box center [789, 541] width 33 height 33
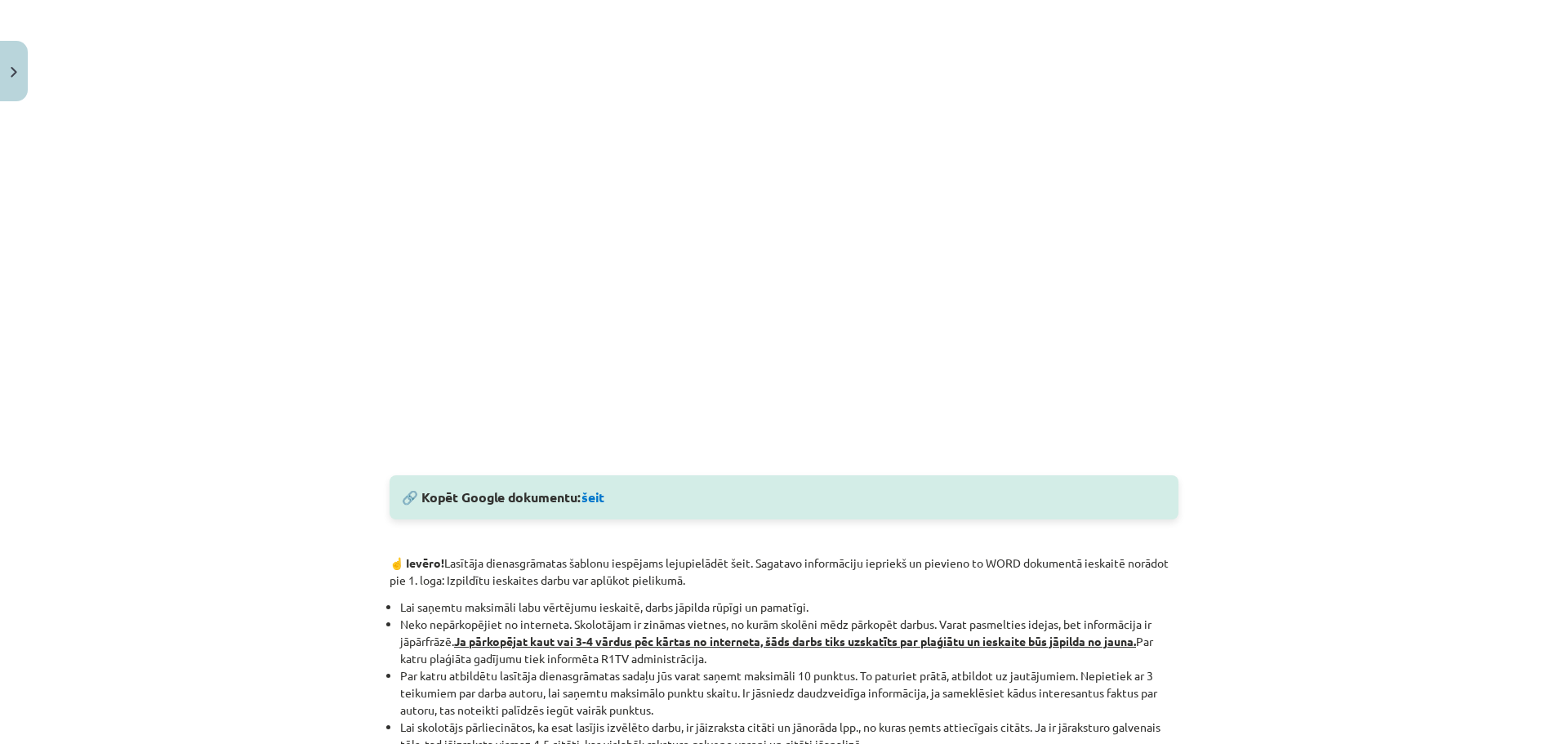
scroll to position [404, 0]
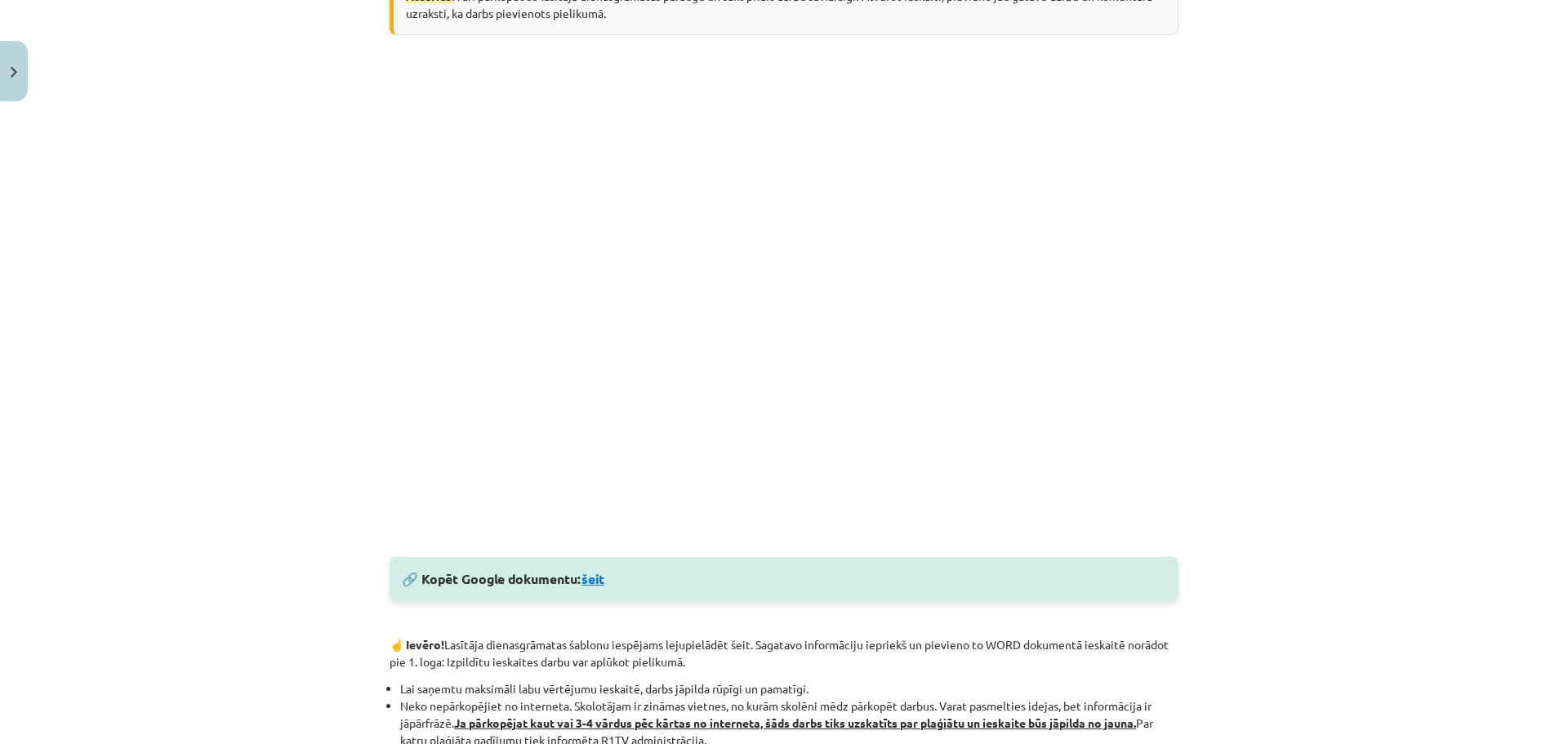
click at [595, 580] on link "šeit" at bounding box center [593, 578] width 23 height 17
